Goal: Task Accomplishment & Management: Use online tool/utility

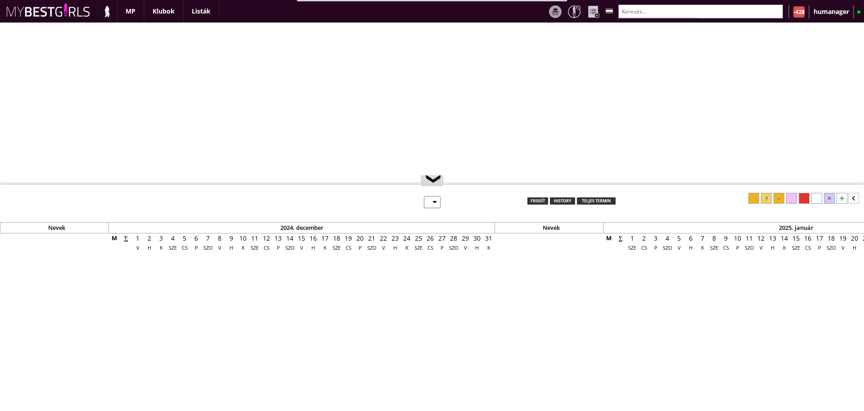
select select "0"
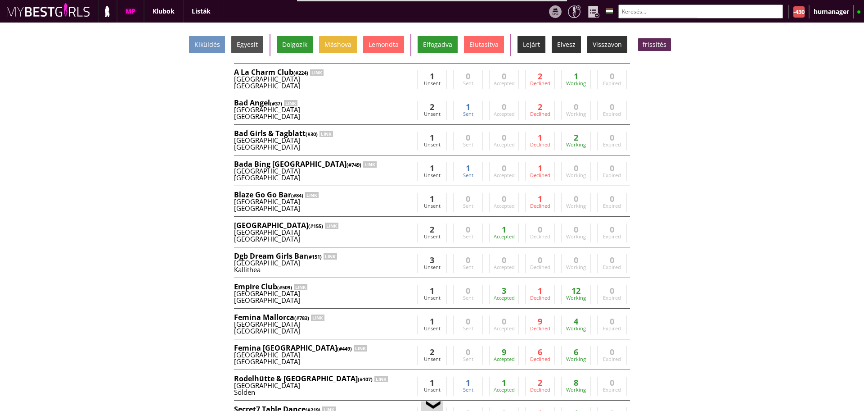
scroll to position [0, 3863]
click at [639, 14] on input "text" at bounding box center [701, 12] width 165 height 14
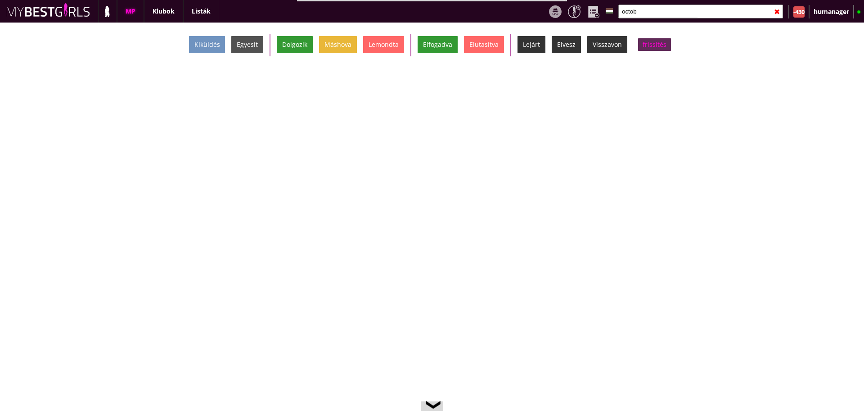
click at [654, 45] on div "frissítés" at bounding box center [654, 44] width 33 height 13
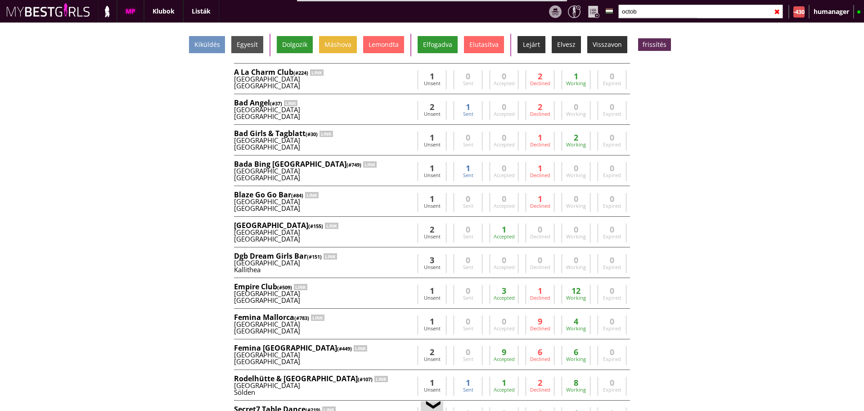
click at [655, 13] on input "octob" at bounding box center [701, 12] width 165 height 14
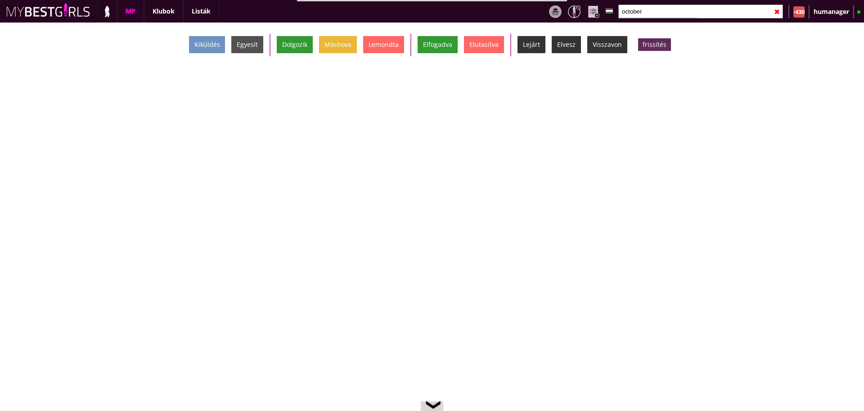
click at [643, 6] on input "october" at bounding box center [701, 12] width 165 height 14
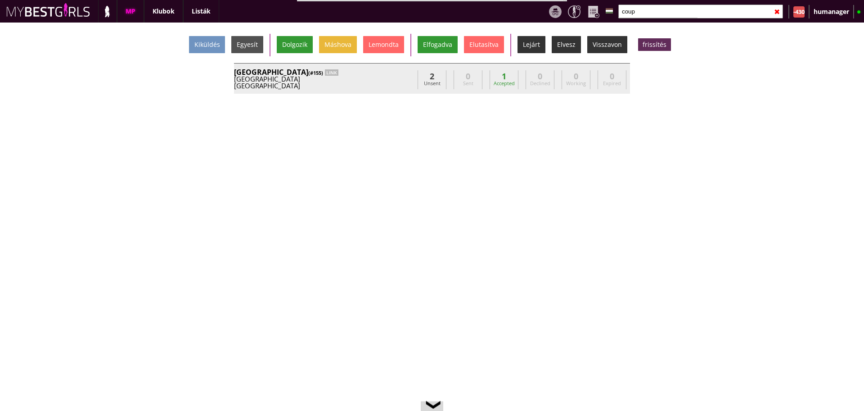
type input "coup"
click at [400, 88] on div "[GEOGRAPHIC_DATA]" at bounding box center [324, 85] width 180 height 7
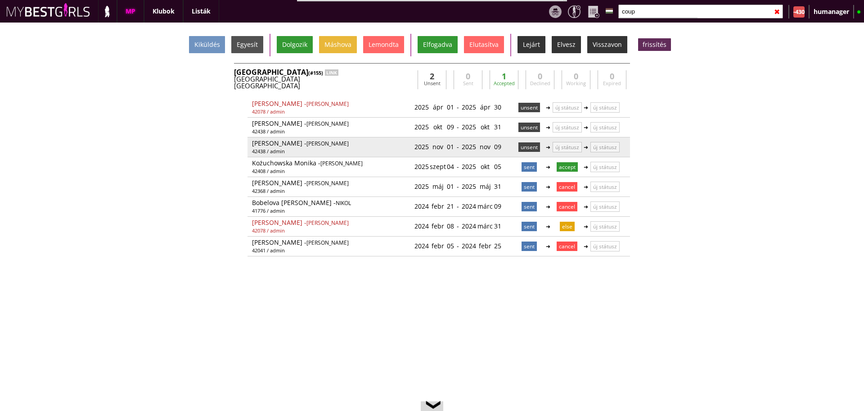
click at [520, 146] on p "unsent" at bounding box center [530, 146] width 22 height 9
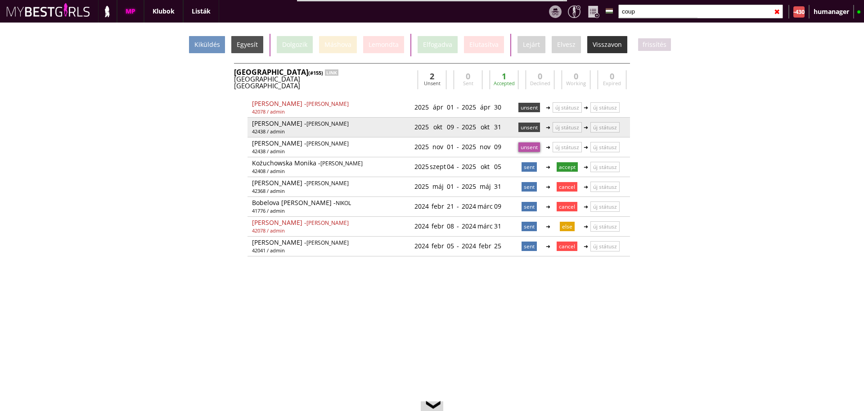
click at [521, 127] on p "unsent" at bounding box center [530, 126] width 22 height 9
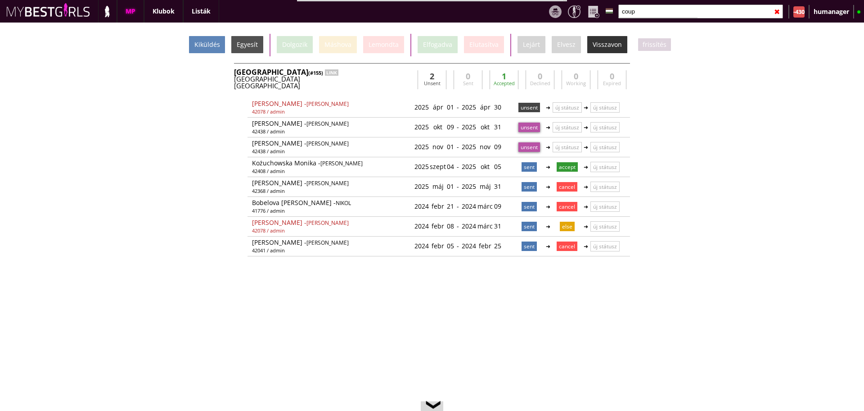
click at [216, 45] on div "Kiküldés" at bounding box center [207, 44] width 36 height 17
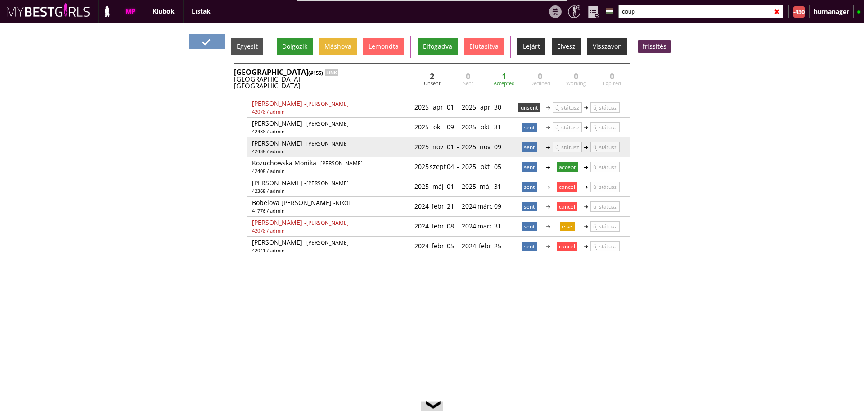
click at [525, 145] on p "sent" at bounding box center [529, 146] width 15 height 9
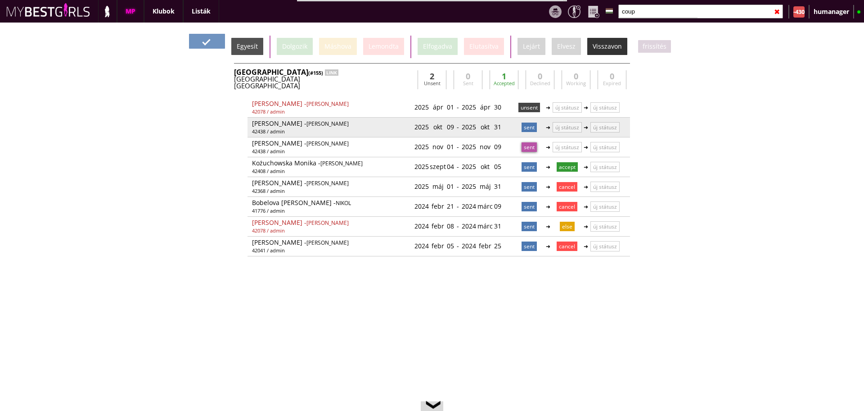
click at [525, 131] on p "sent" at bounding box center [529, 126] width 15 height 9
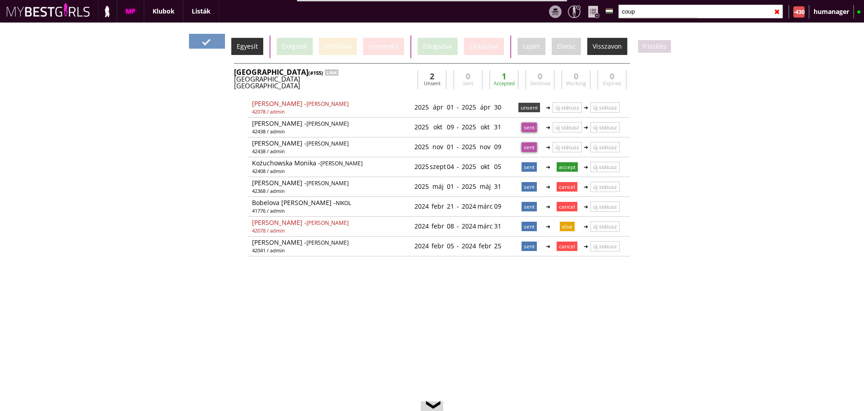
click at [249, 42] on div "Egyesít" at bounding box center [247, 46] width 32 height 17
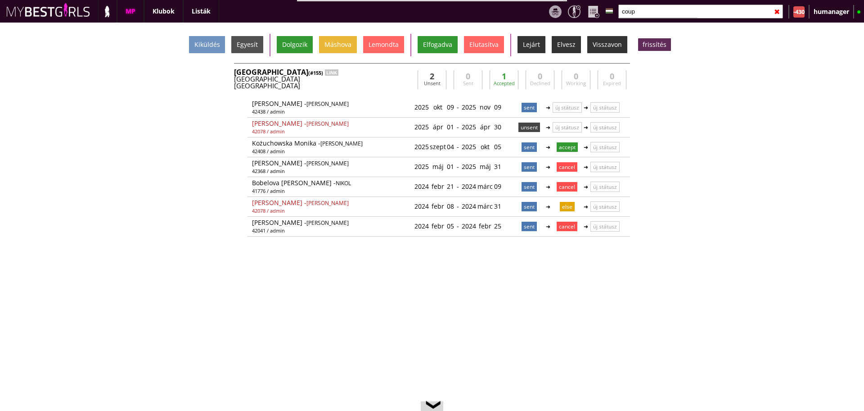
click at [317, 68] on div "[GEOGRAPHIC_DATA] (#155) LINK" at bounding box center [324, 71] width 180 height 7
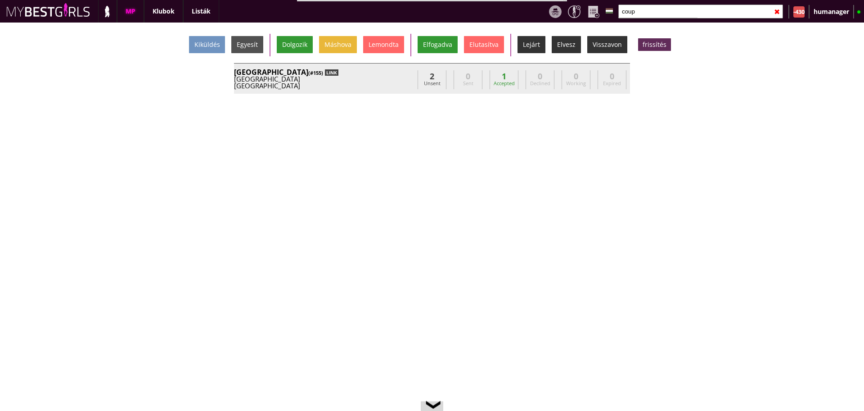
click at [325, 70] on div "LINK" at bounding box center [332, 72] width 14 height 6
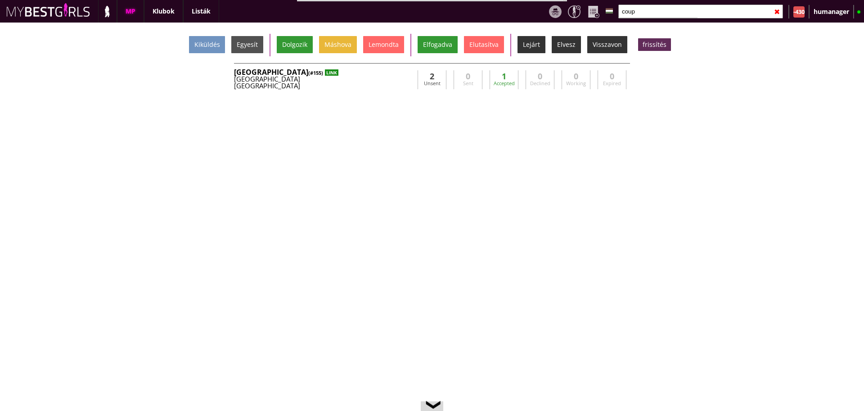
scroll to position [20, 0]
